Goal: Task Accomplishment & Management: Complete application form

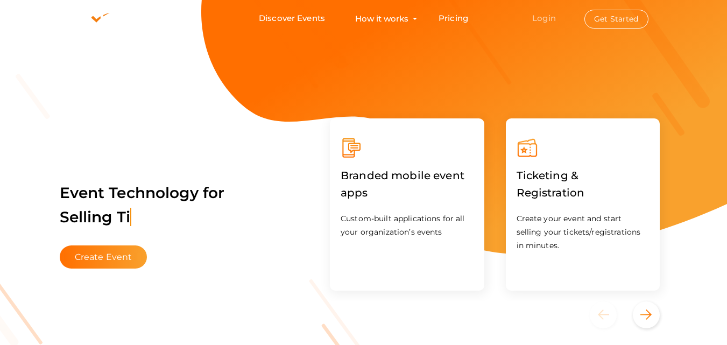
click at [546, 16] on link "Login" at bounding box center [544, 18] width 24 height 10
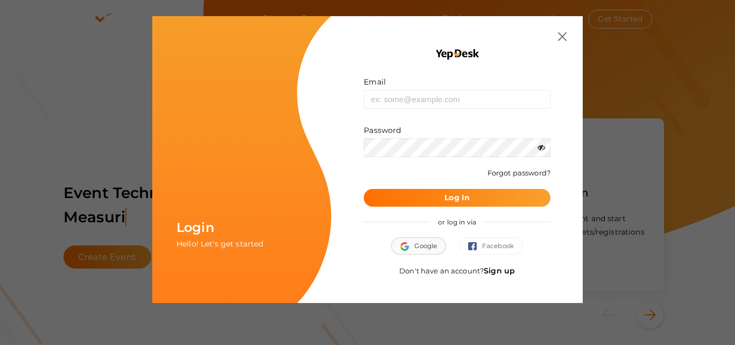
click at [423, 245] on span "Google" at bounding box center [419, 246] width 37 height 11
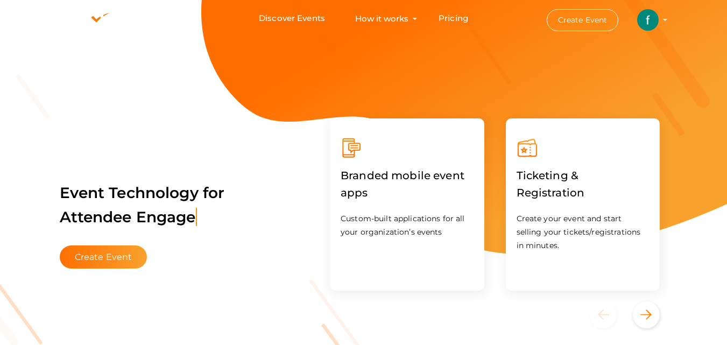
click at [576, 19] on button "Create Event" at bounding box center [583, 20] width 72 height 22
